Goal: Find specific page/section: Find specific page/section

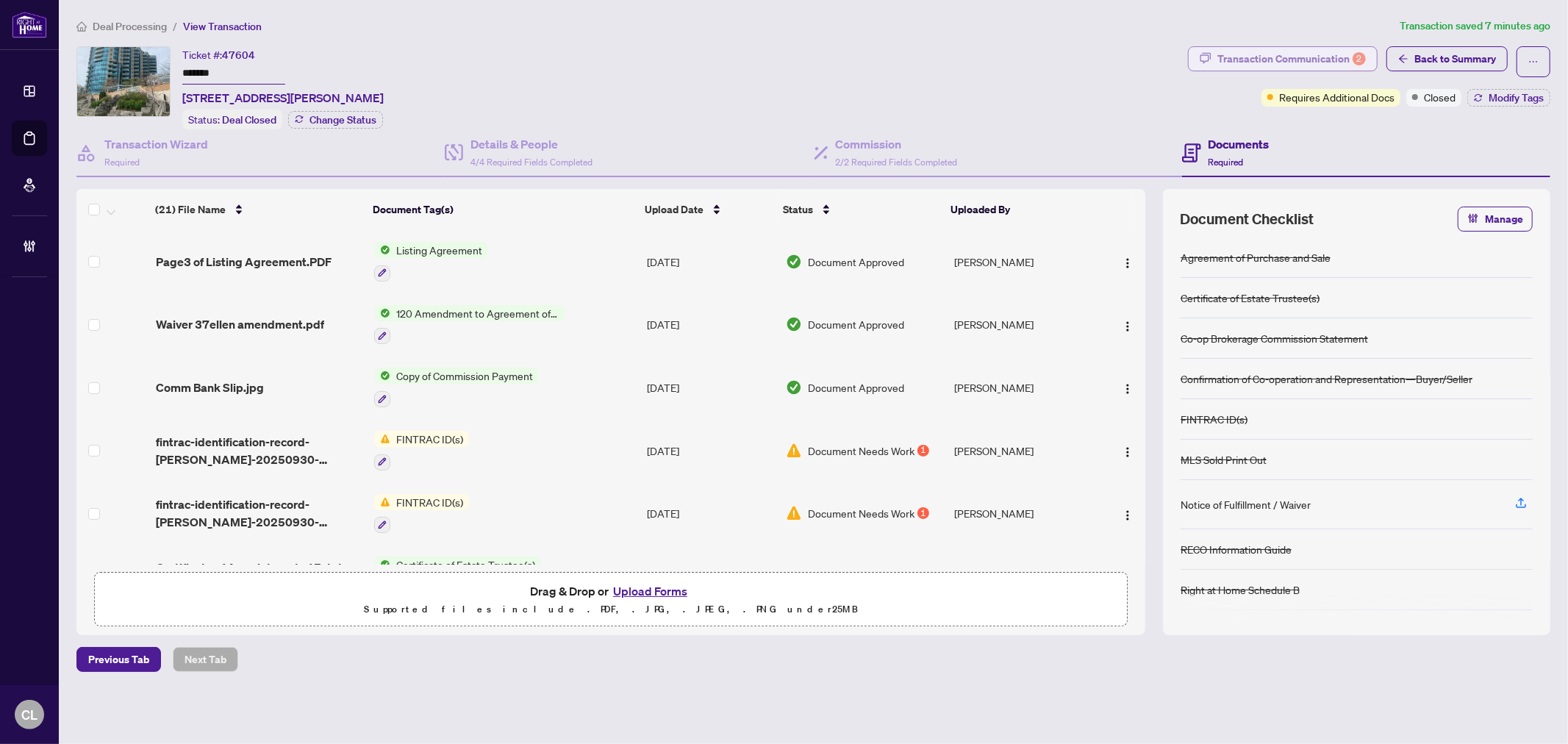
click at [1270, 60] on div "Transaction Communication 2" at bounding box center [1291, 59] width 149 height 24
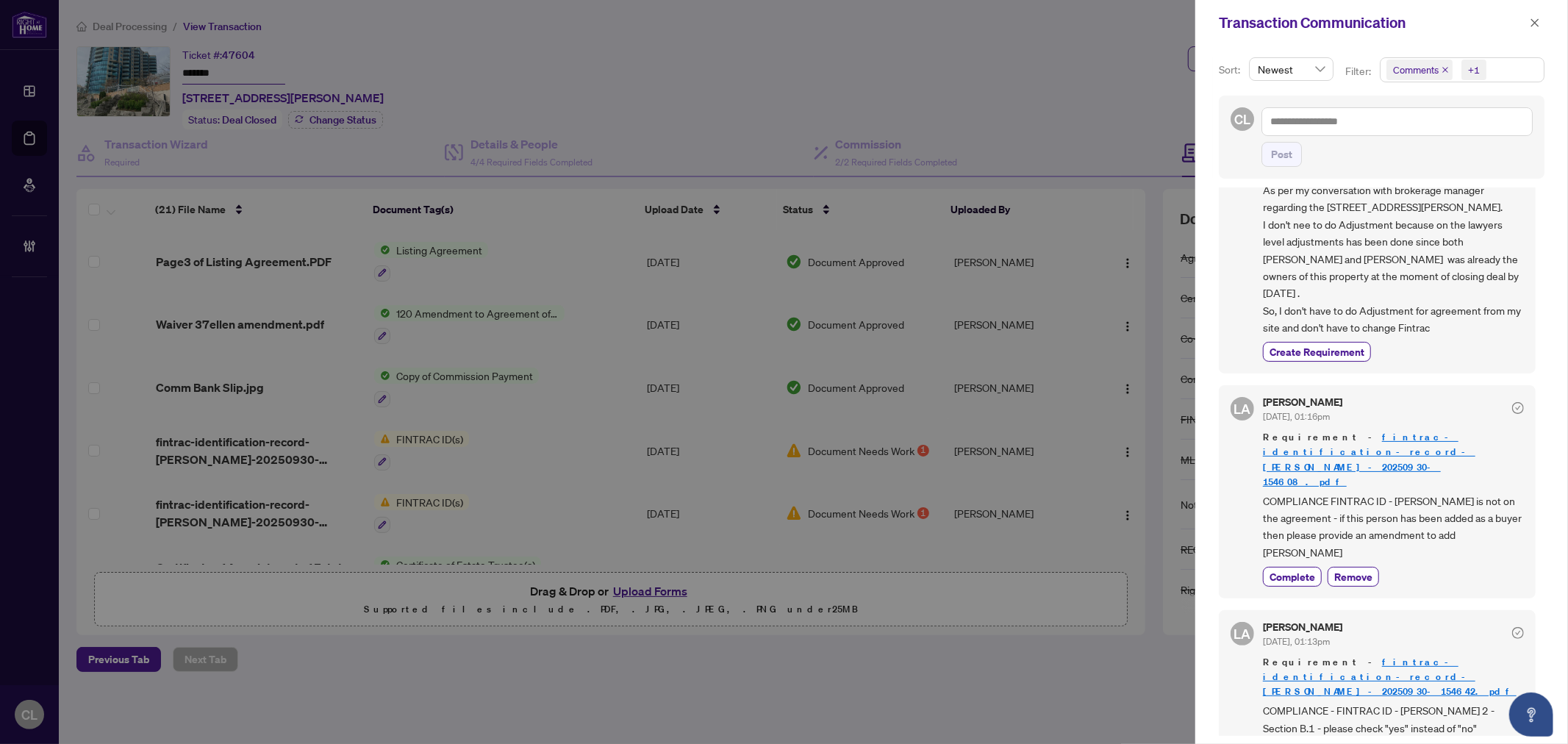
scroll to position [67, 0]
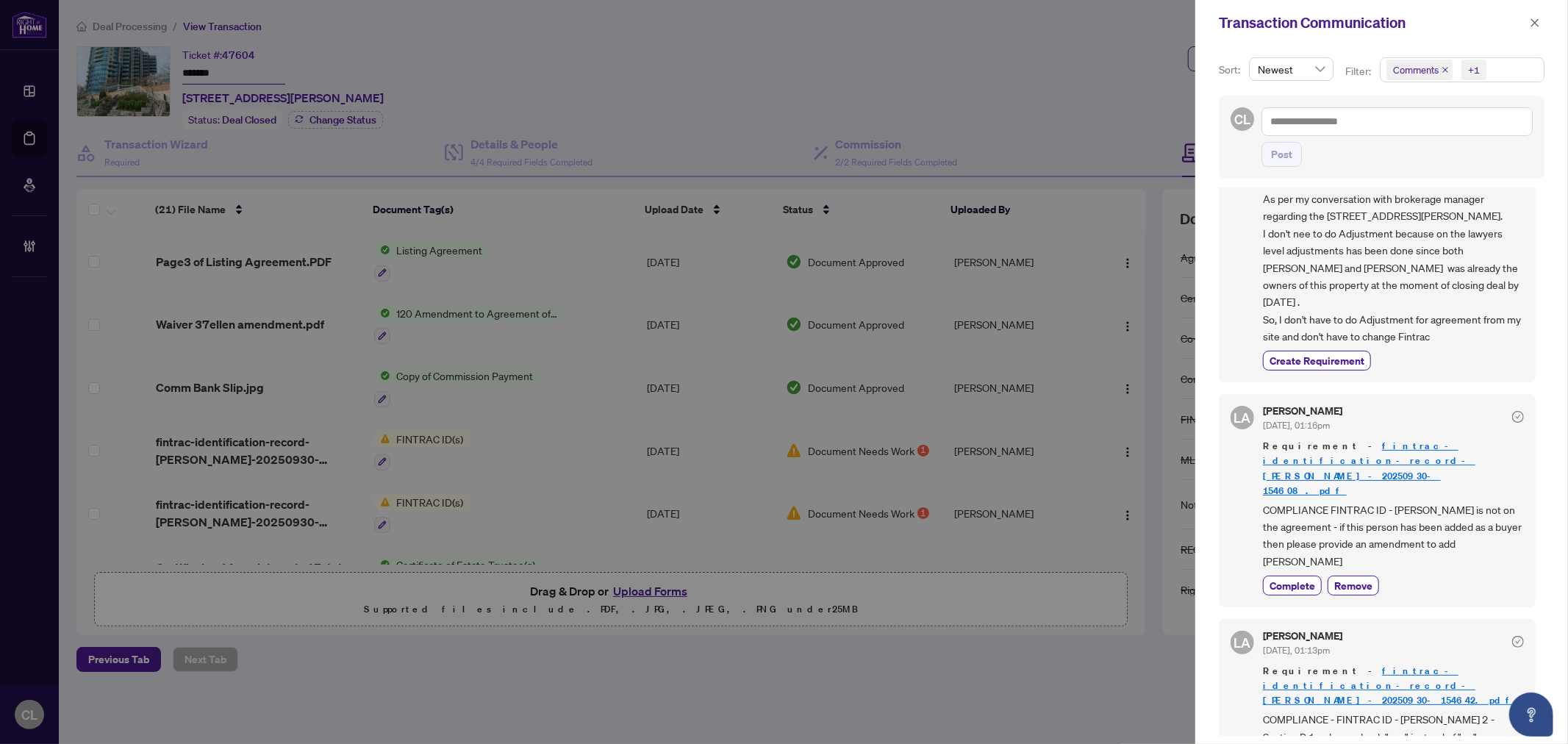
drag, startPoint x: 1142, startPoint y: 305, endPoint x: 1143, endPoint y: 339, distance: 34.0
click at [1143, 339] on div at bounding box center [784, 372] width 1568 height 744
click at [1141, 311] on div at bounding box center [784, 372] width 1568 height 744
click at [1530, 25] on icon "close" at bounding box center [1535, 23] width 10 height 10
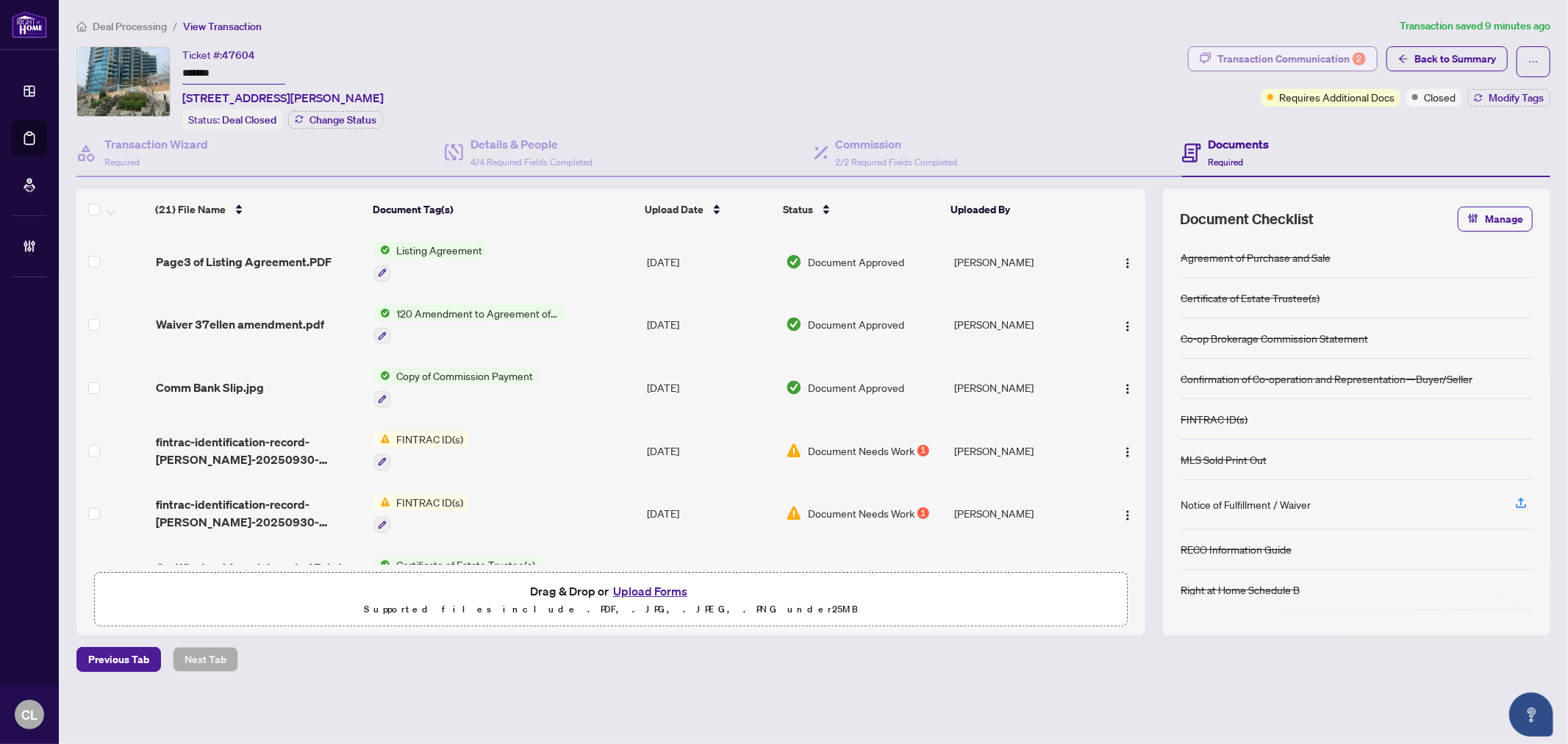
click at [1231, 56] on div "Transaction Communication 2" at bounding box center [1291, 59] width 149 height 24
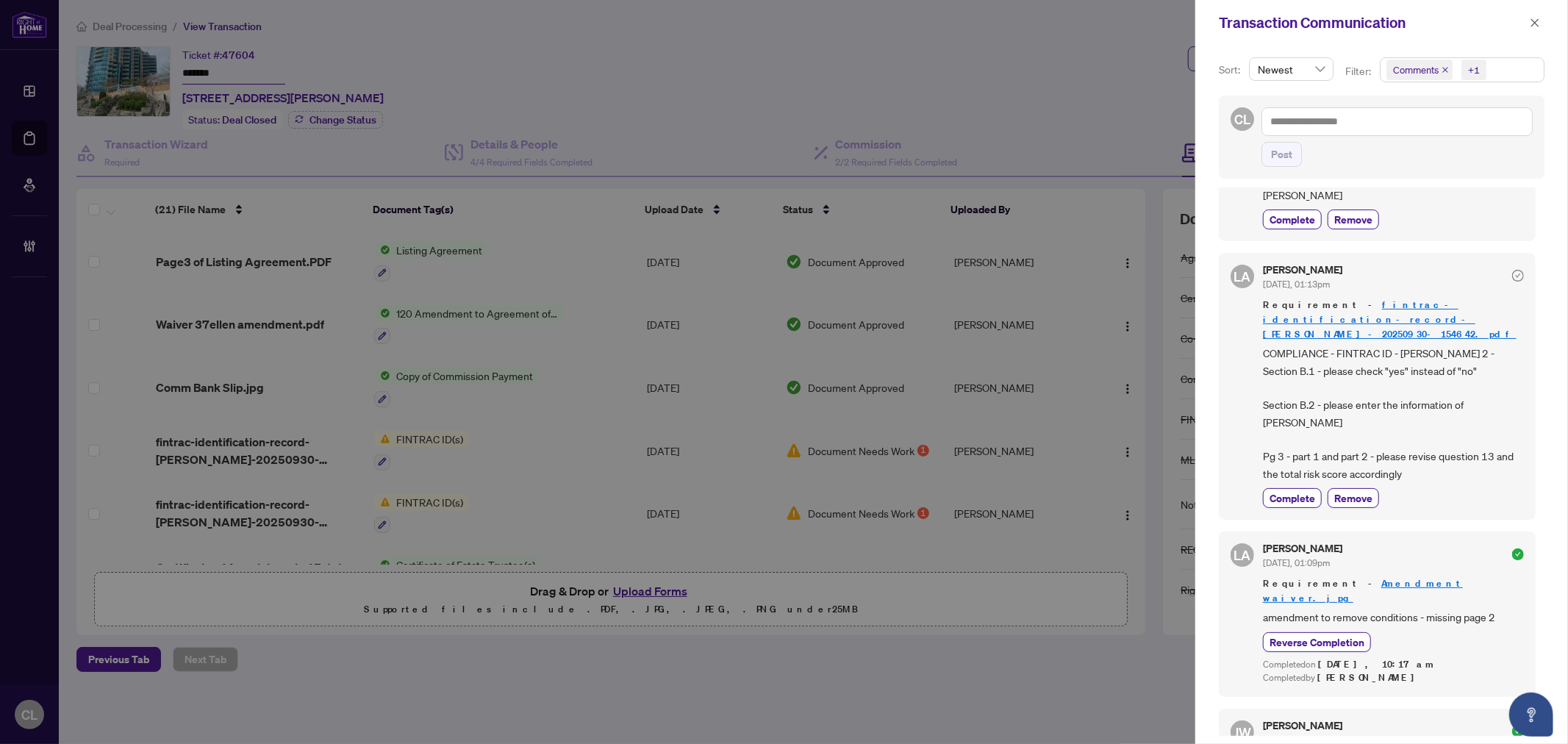
scroll to position [0, 0]
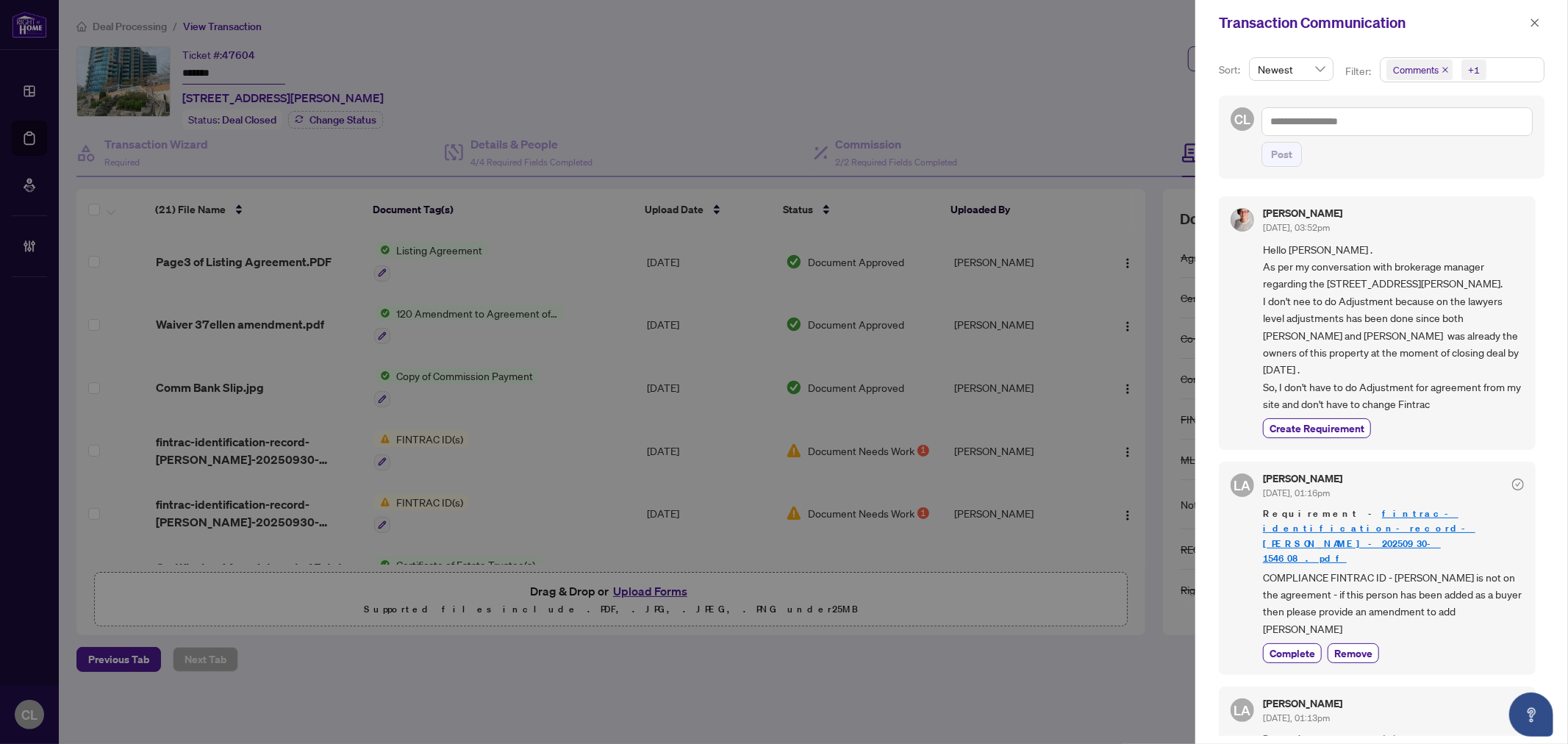
click at [1112, 104] on div at bounding box center [784, 372] width 1568 height 744
click at [1539, 25] on icon "close" at bounding box center [1535, 23] width 10 height 10
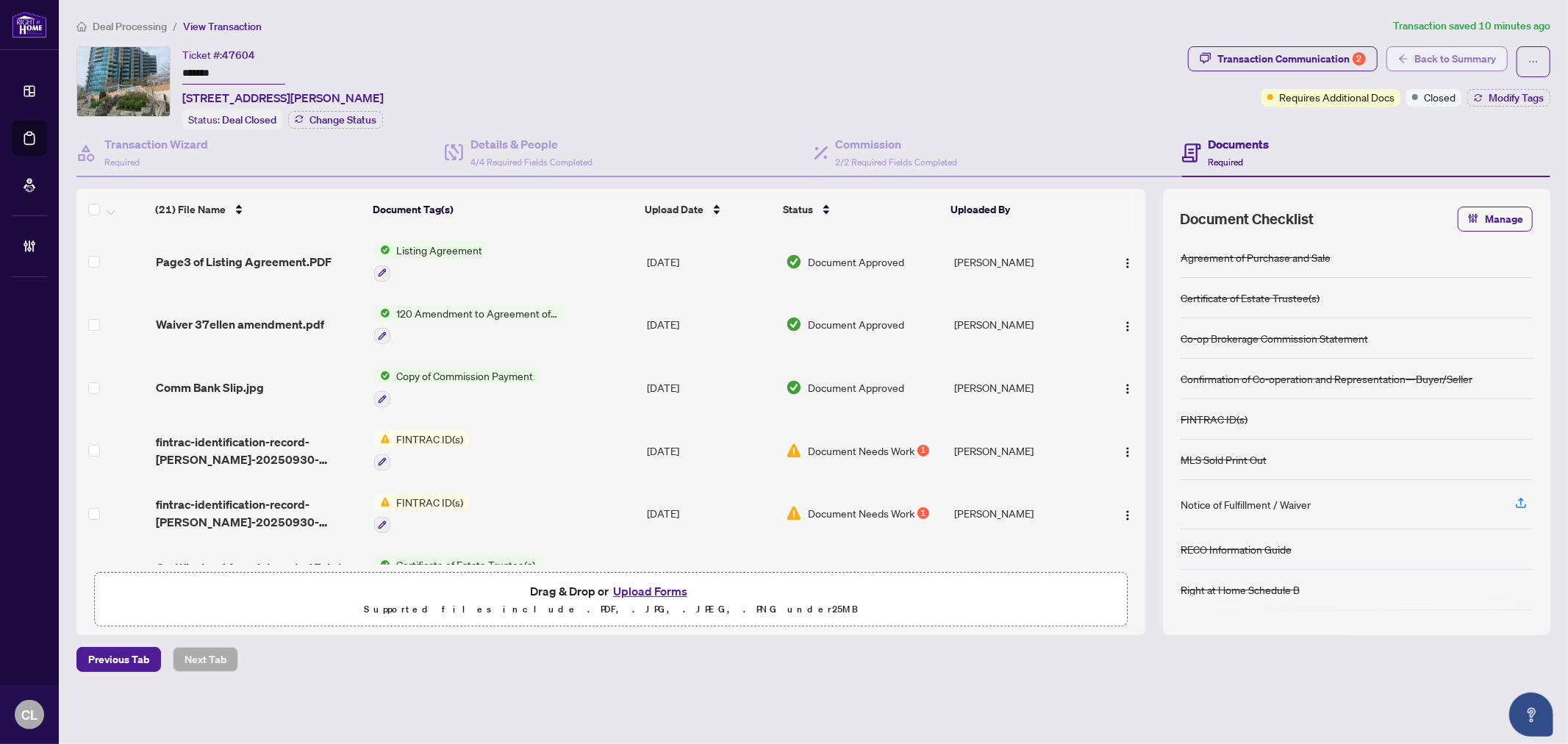
click at [1419, 59] on span "Back to Summary" at bounding box center [1455, 59] width 81 height 24
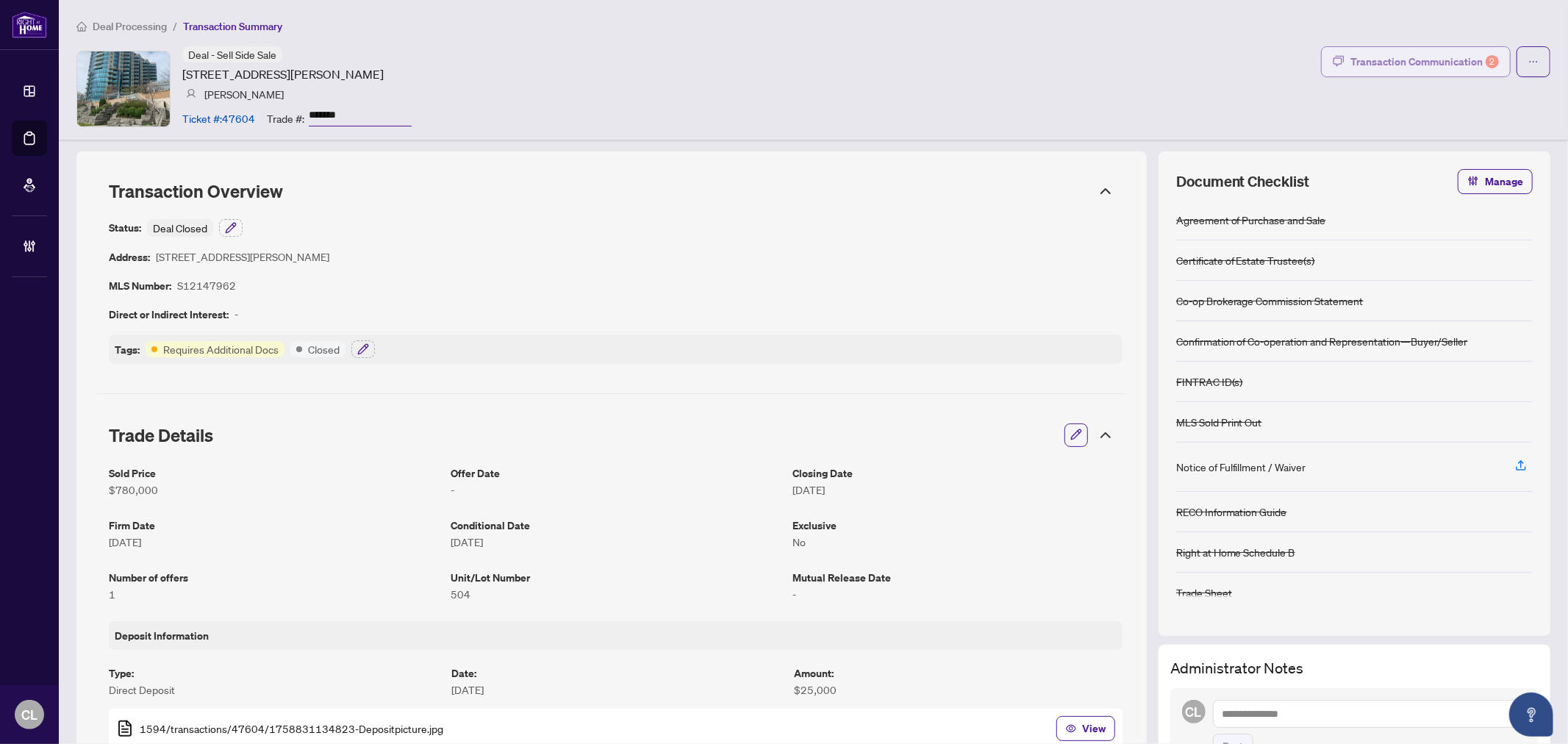
click at [1389, 64] on div "Transaction Communication 2" at bounding box center [1425, 62] width 149 height 24
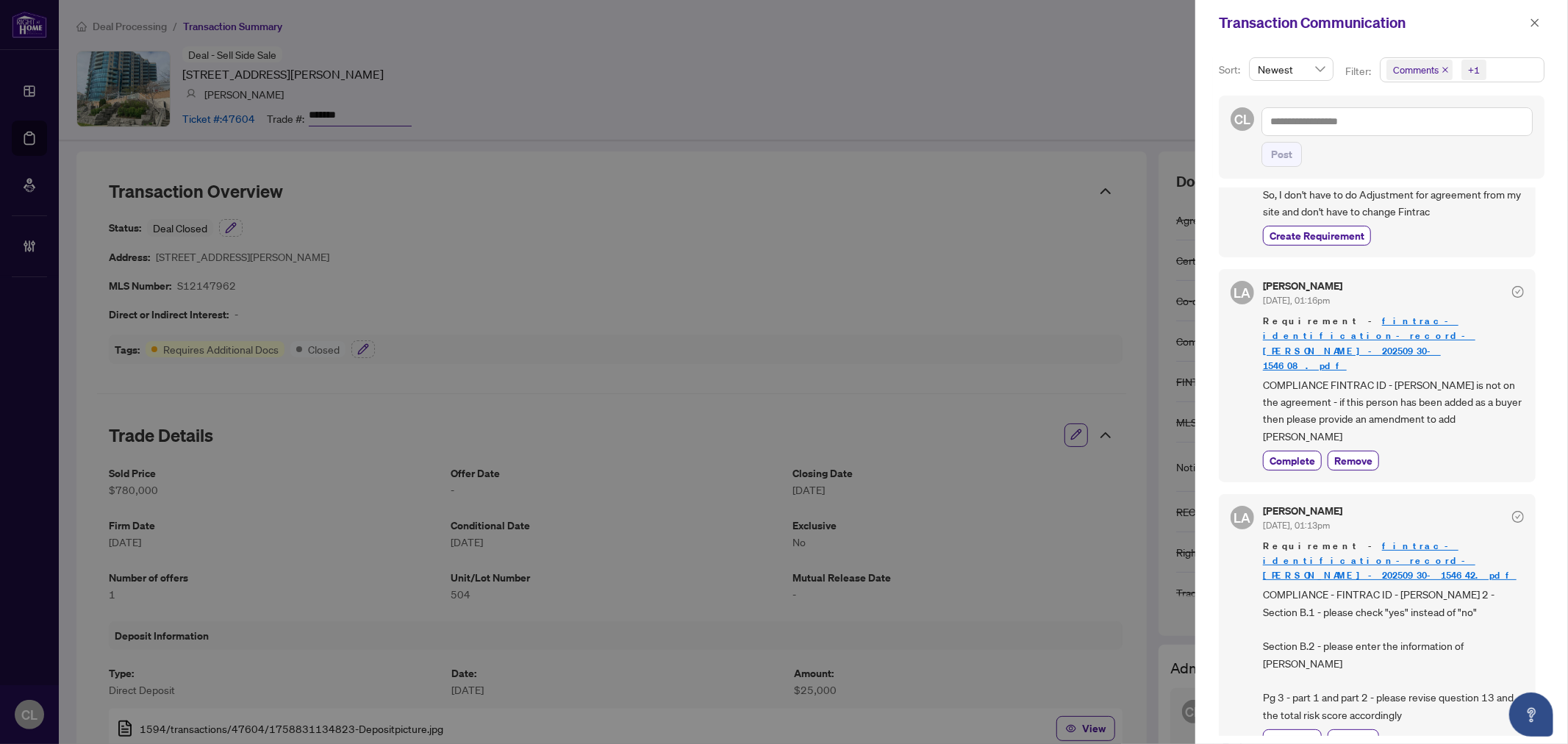
scroll to position [202, 0]
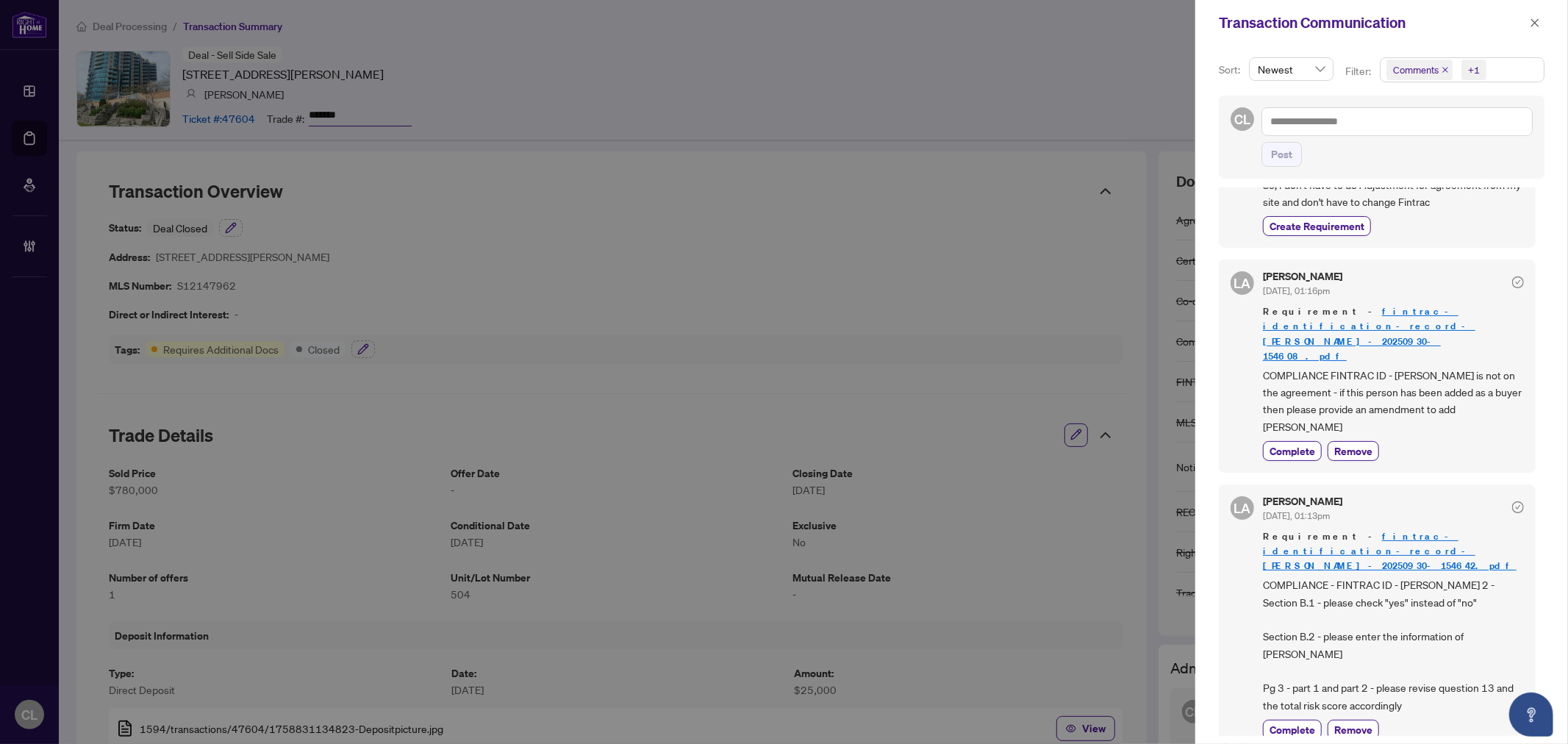
click at [413, 113] on div at bounding box center [784, 372] width 1568 height 744
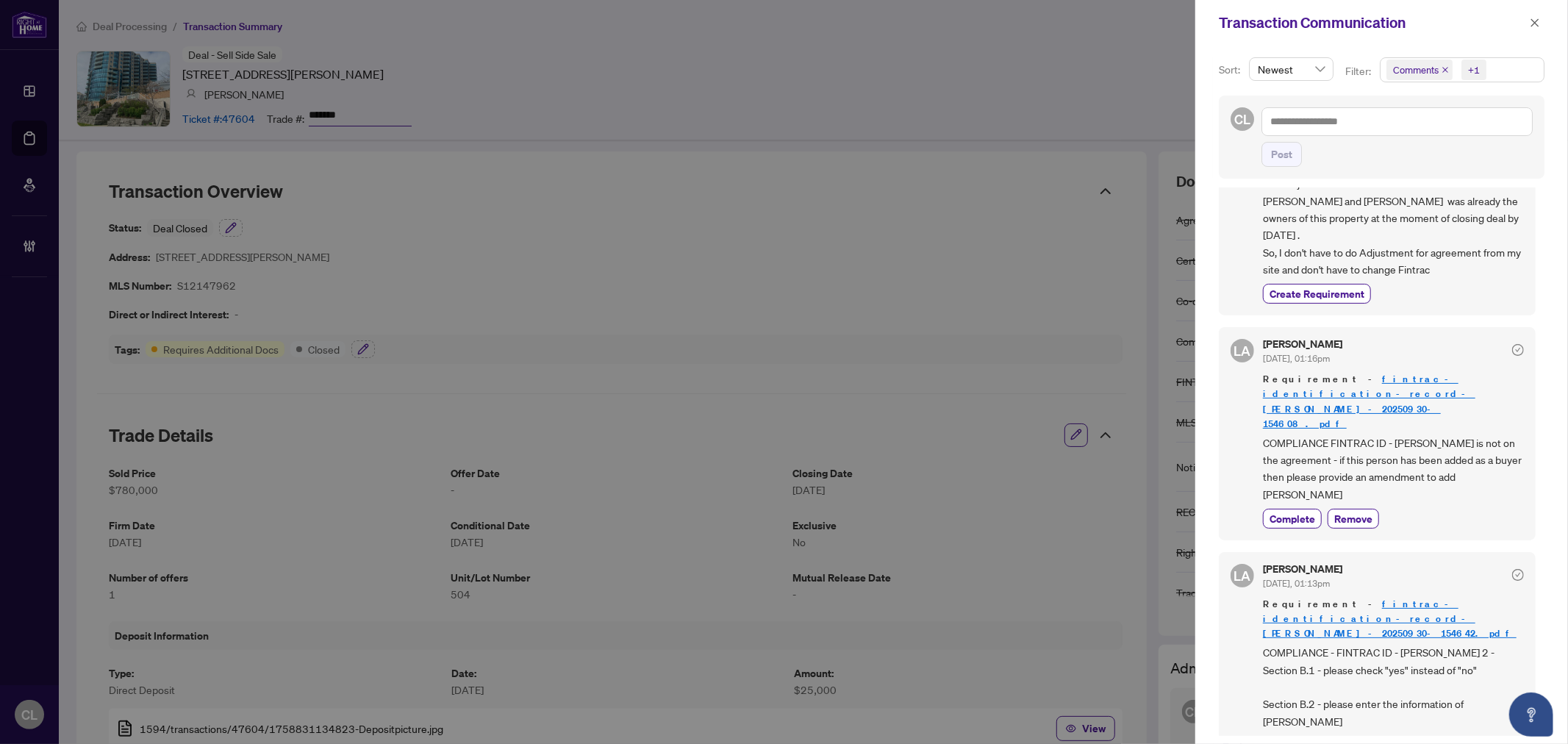
scroll to position [82, 0]
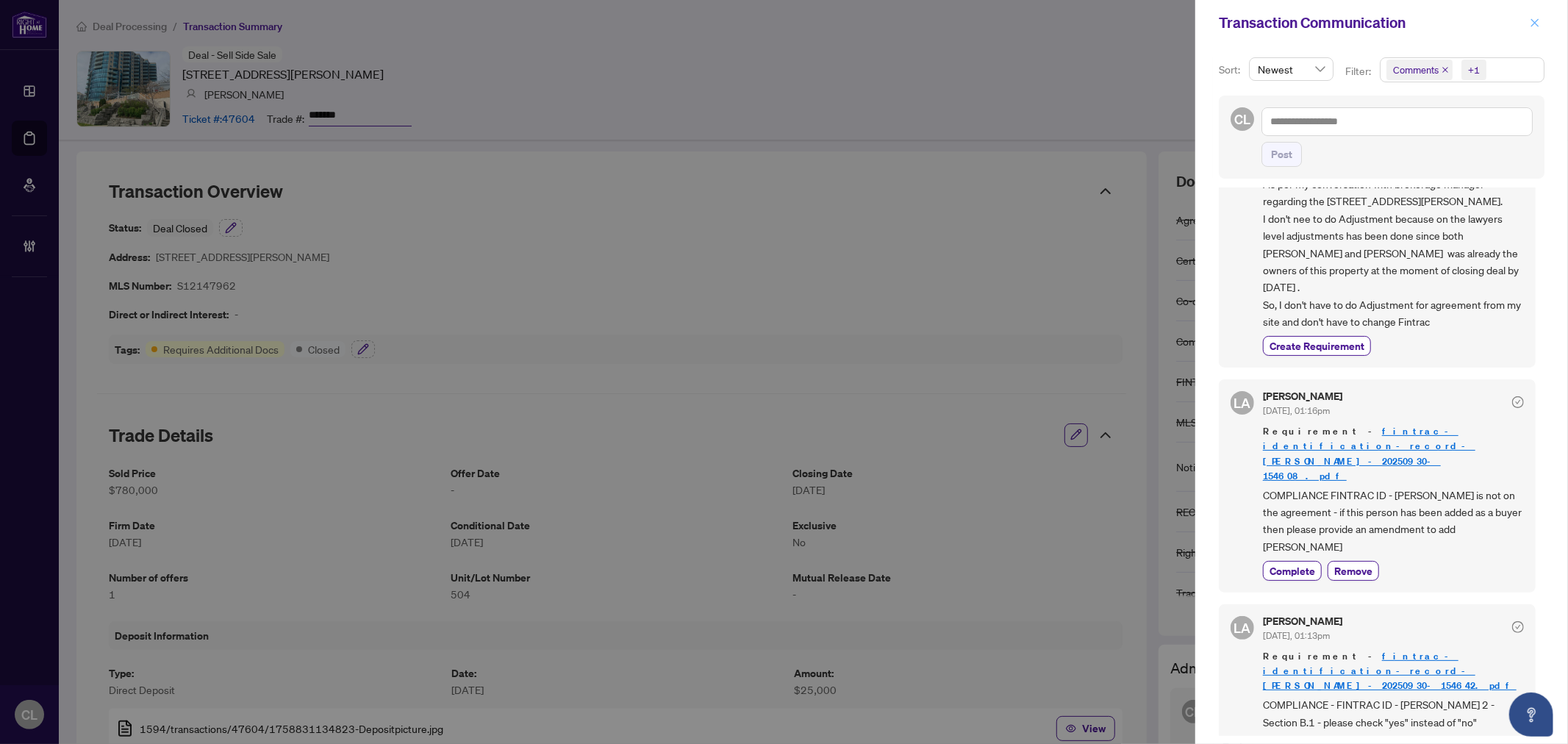
click at [1533, 18] on icon "close" at bounding box center [1535, 23] width 10 height 10
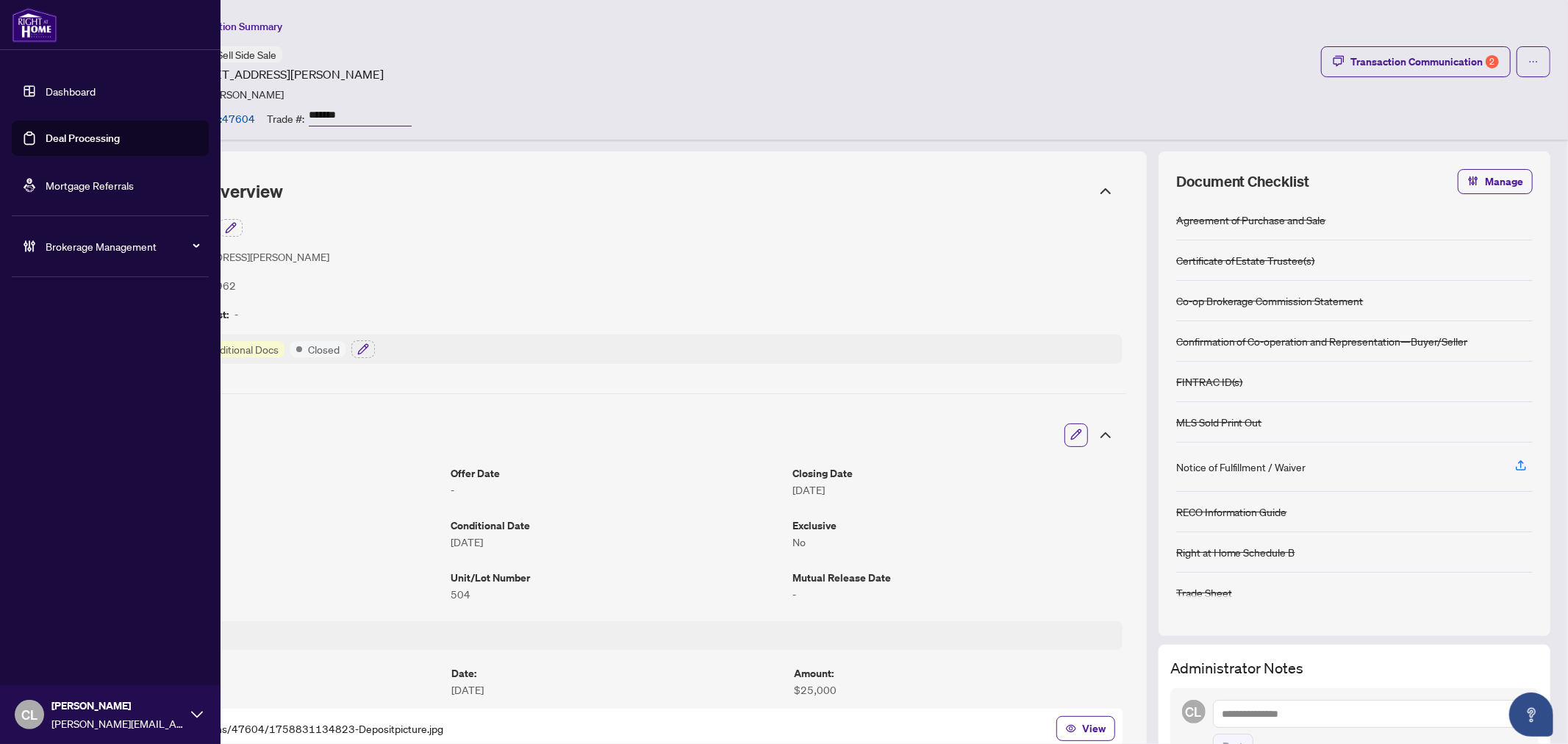
click at [46, 142] on link "Deal Processing" at bounding box center [83, 138] width 74 height 13
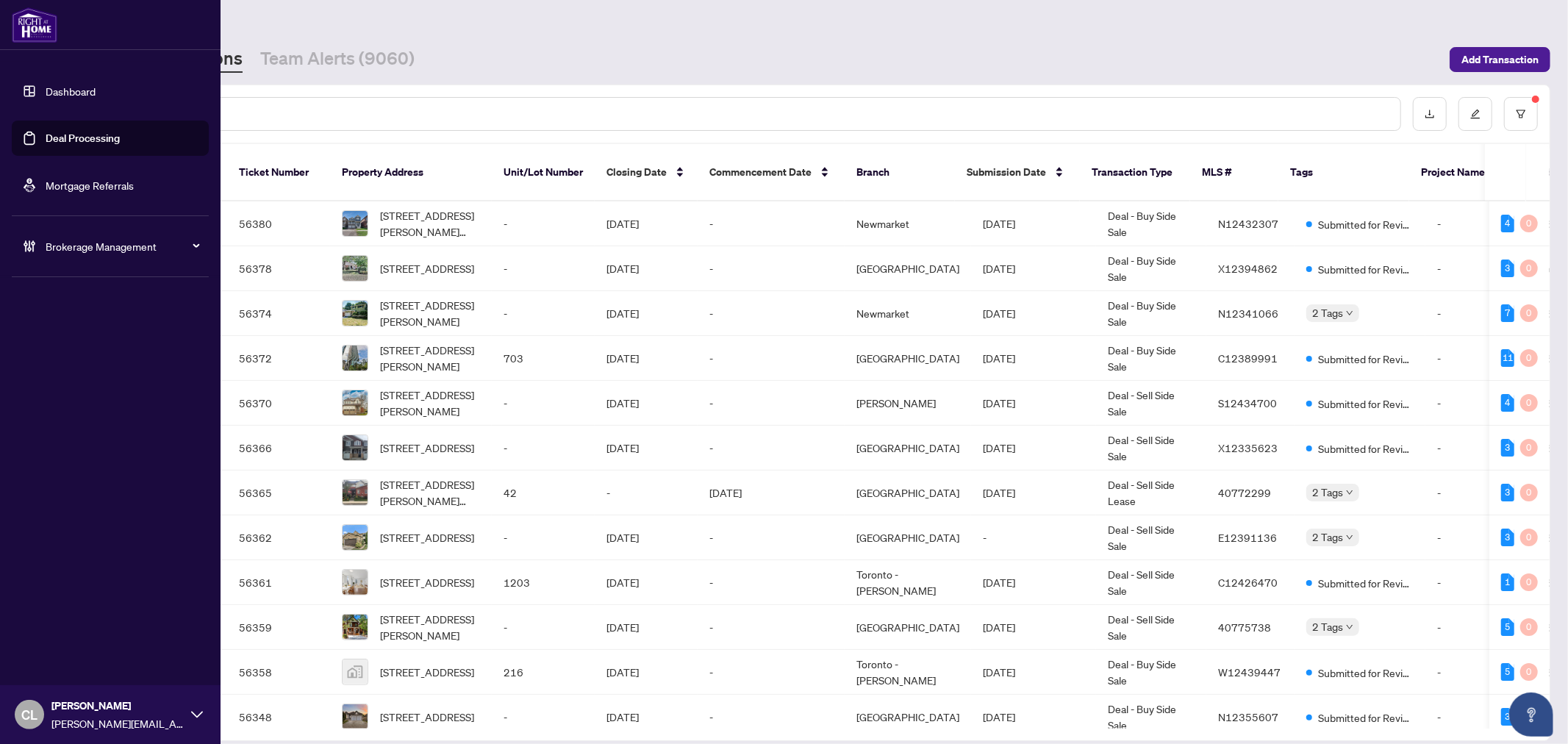
click at [69, 135] on link "Deal Processing" at bounding box center [83, 138] width 74 height 13
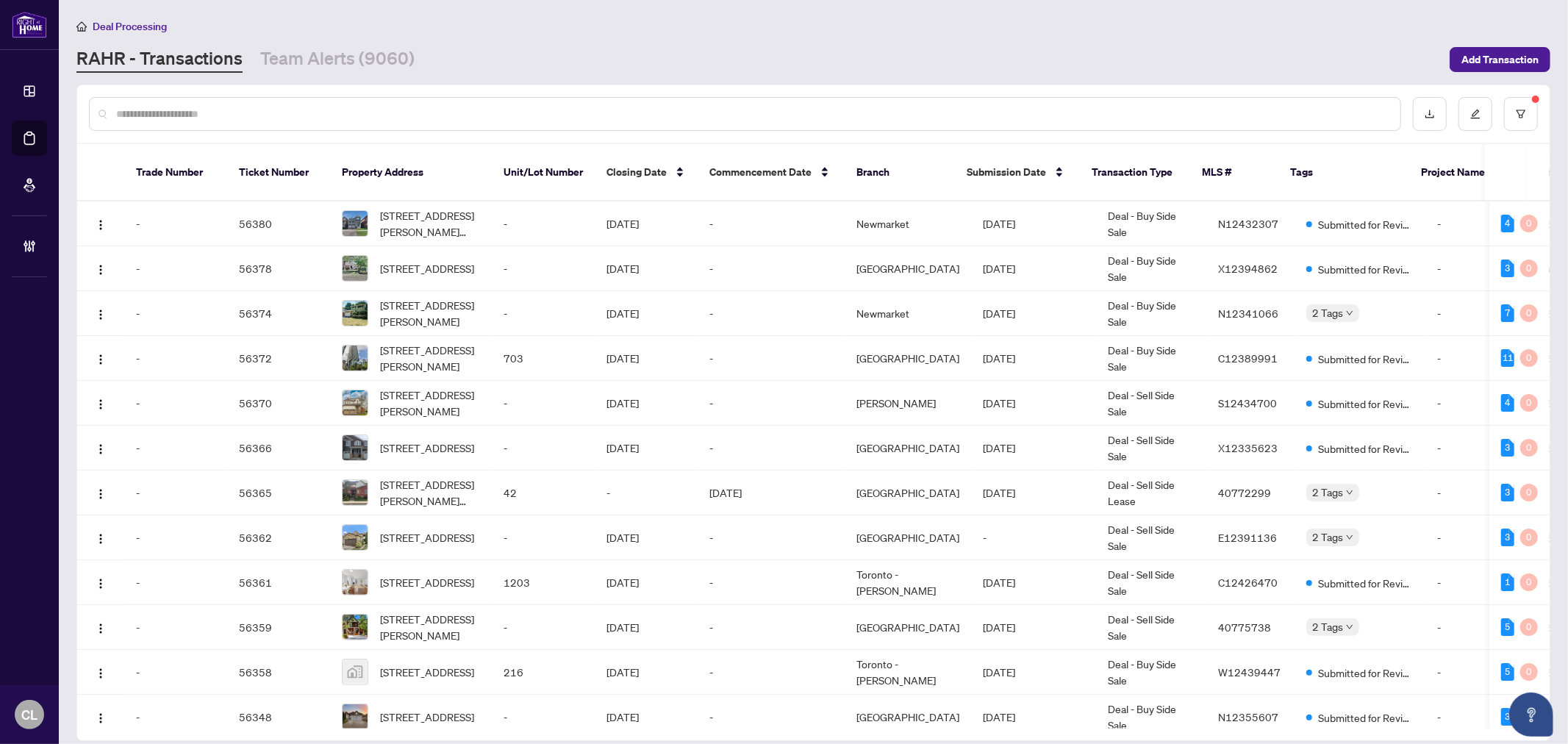
click at [359, 94] on div at bounding box center [813, 114] width 1473 height 58
click at [270, 112] on input "text" at bounding box center [752, 114] width 1272 height 16
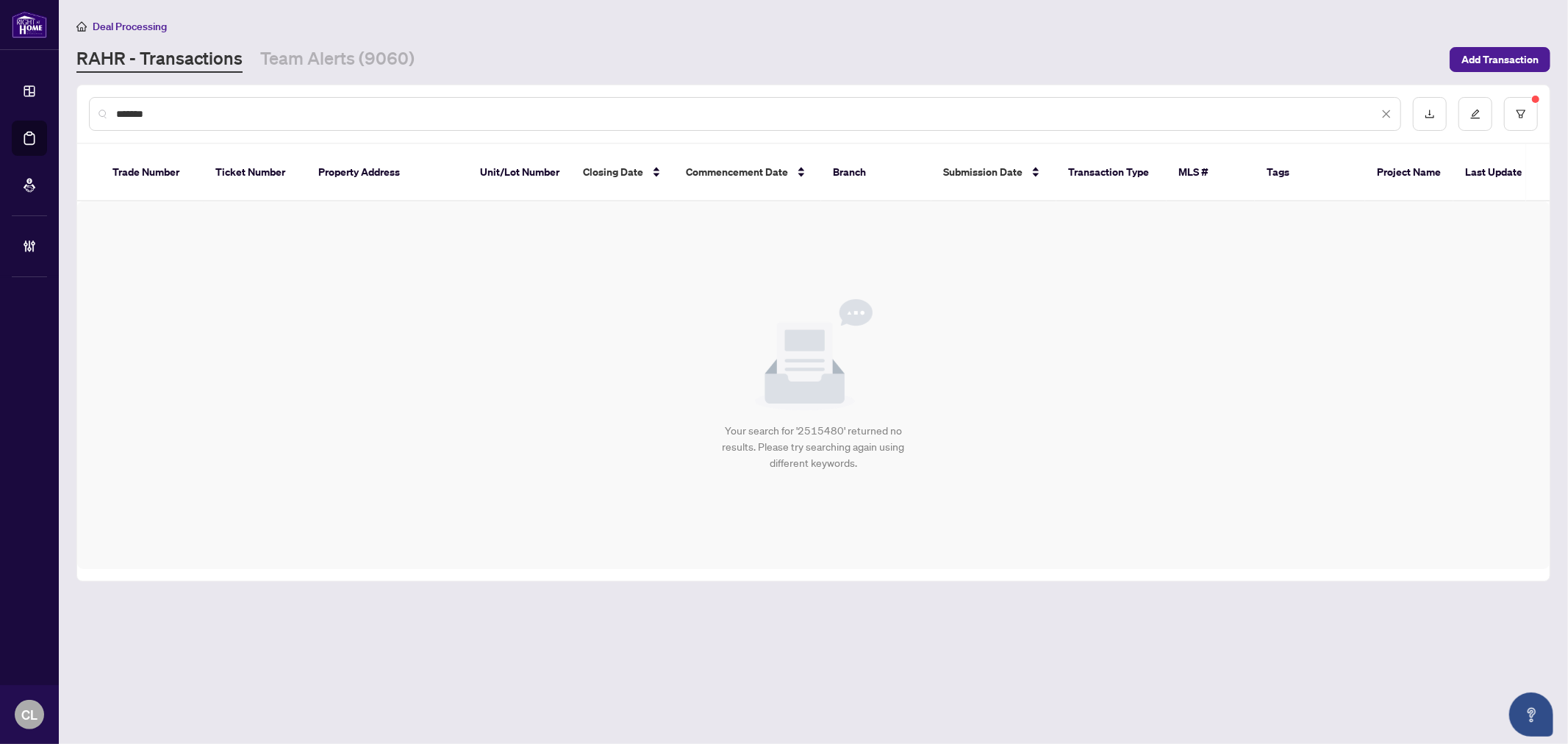
type input "*******"
